Goal: Information Seeking & Learning: Learn about a topic

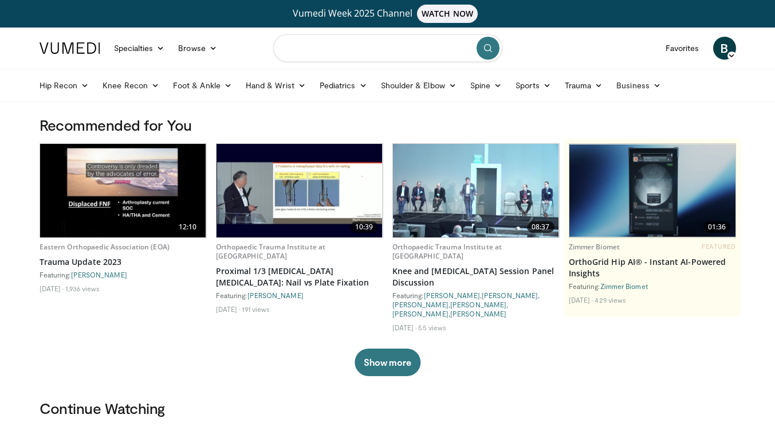
click at [393, 46] on input "Search topics, interventions" at bounding box center [387, 47] width 229 height 27
type input "**********"
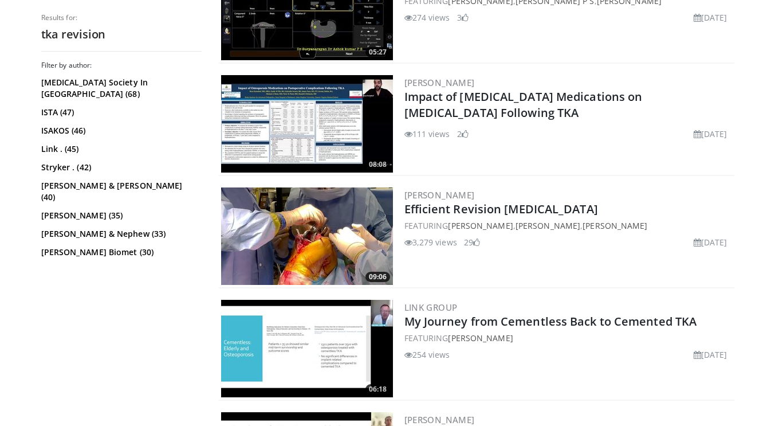
scroll to position [530, 0]
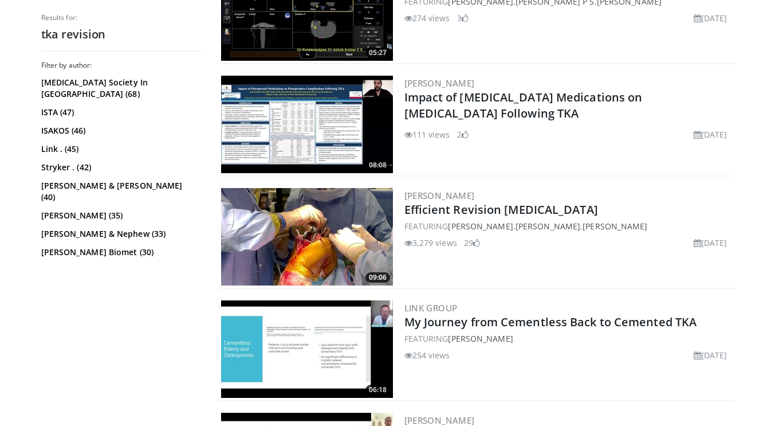
click at [320, 227] on img at bounding box center [307, 236] width 172 height 97
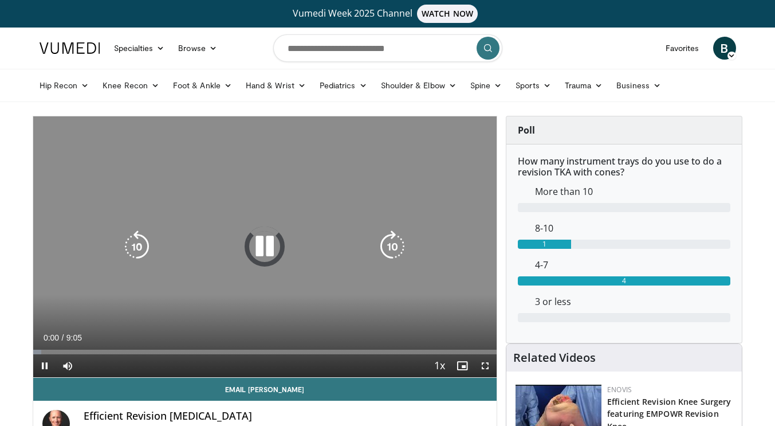
click at [266, 253] on icon "Video Player" at bounding box center [265, 246] width 32 height 32
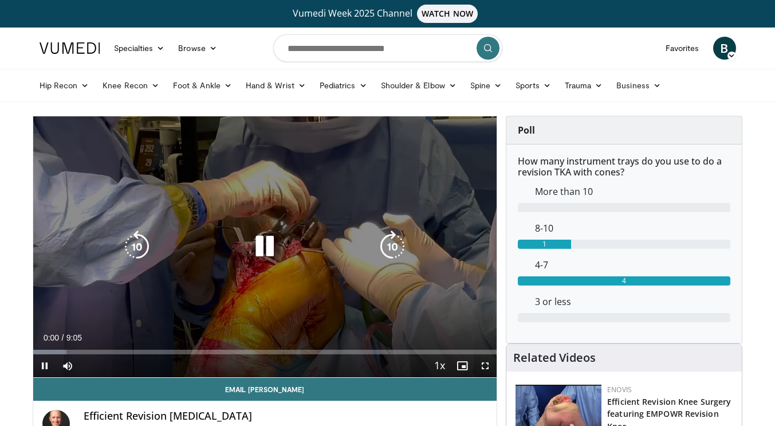
click at [262, 248] on icon "Video Player" at bounding box center [265, 246] width 32 height 32
